Goal: Task Accomplishment & Management: Manage account settings

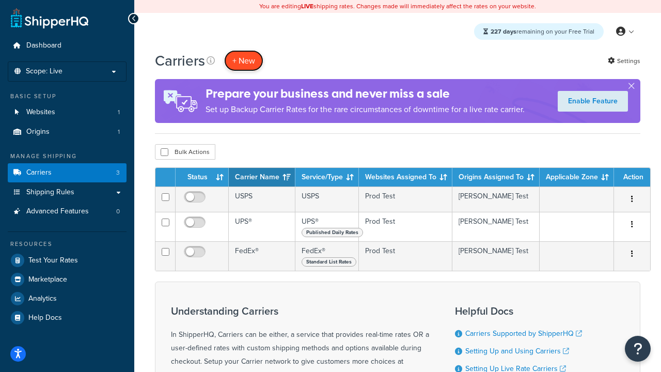
click at [244, 60] on button "+ New" at bounding box center [243, 60] width 39 height 21
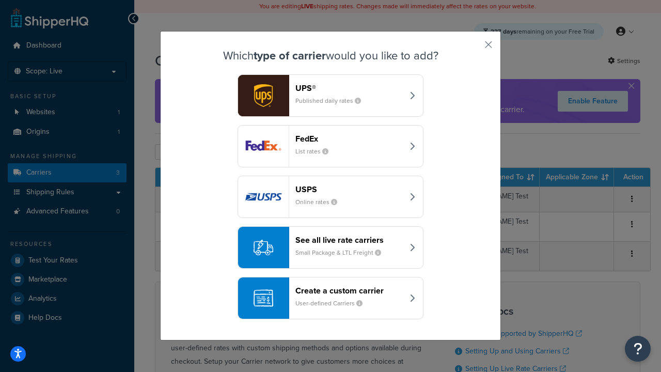
click at [349, 138] on header "FedEx" at bounding box center [349, 139] width 108 height 10
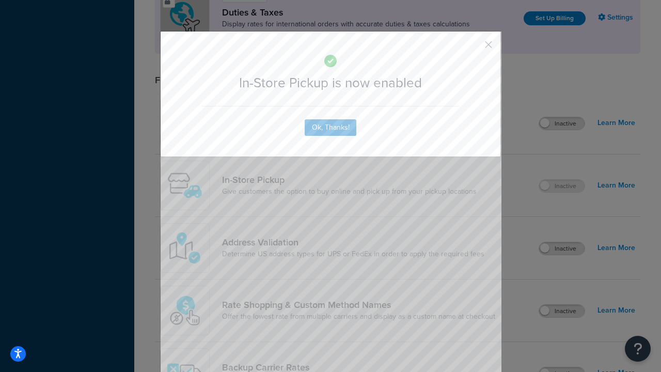
click at [473, 47] on button "button" at bounding box center [473, 48] width 3 height 3
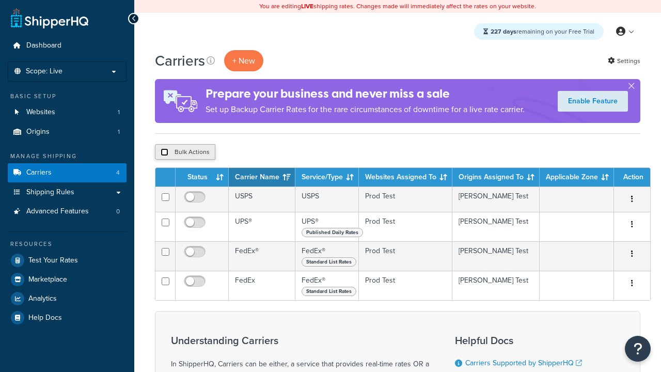
click at [164, 152] on input "checkbox" at bounding box center [165, 152] width 8 height 8
checkbox input "true"
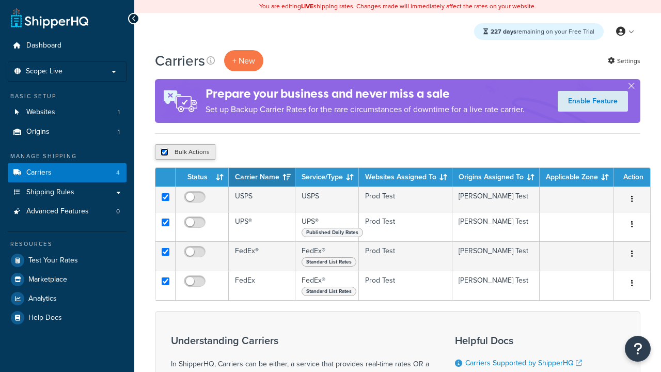
checkbox input "true"
click at [0, 0] on button "Delete" at bounding box center [0, 0] width 0 height 0
